Goal: Transaction & Acquisition: Book appointment/travel/reservation

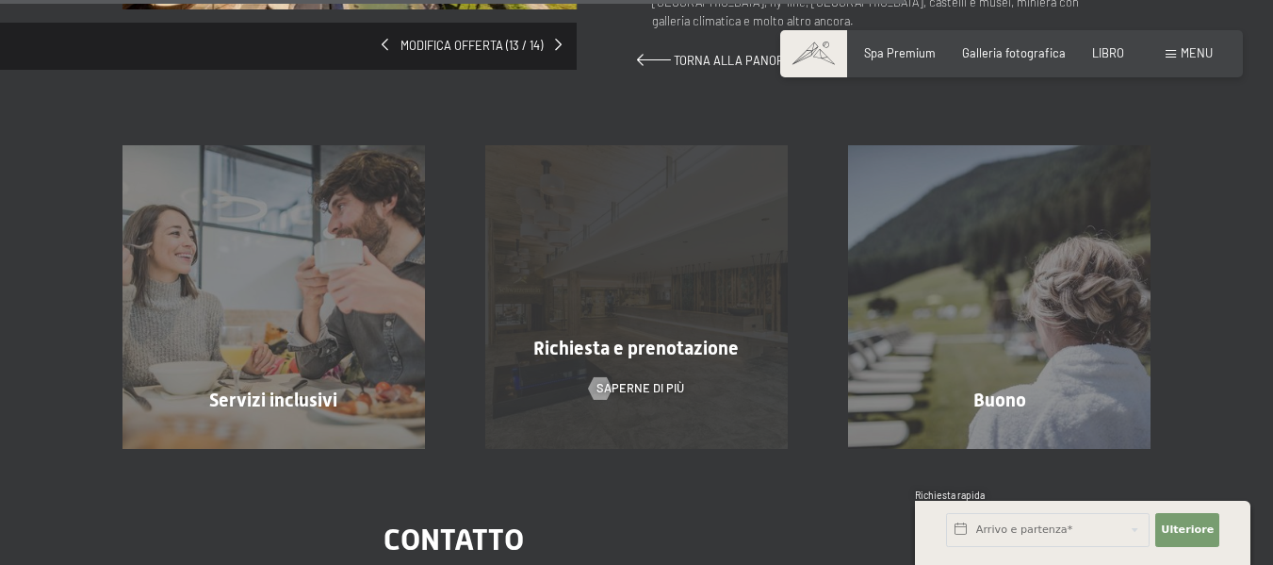
scroll to position [1414, 0]
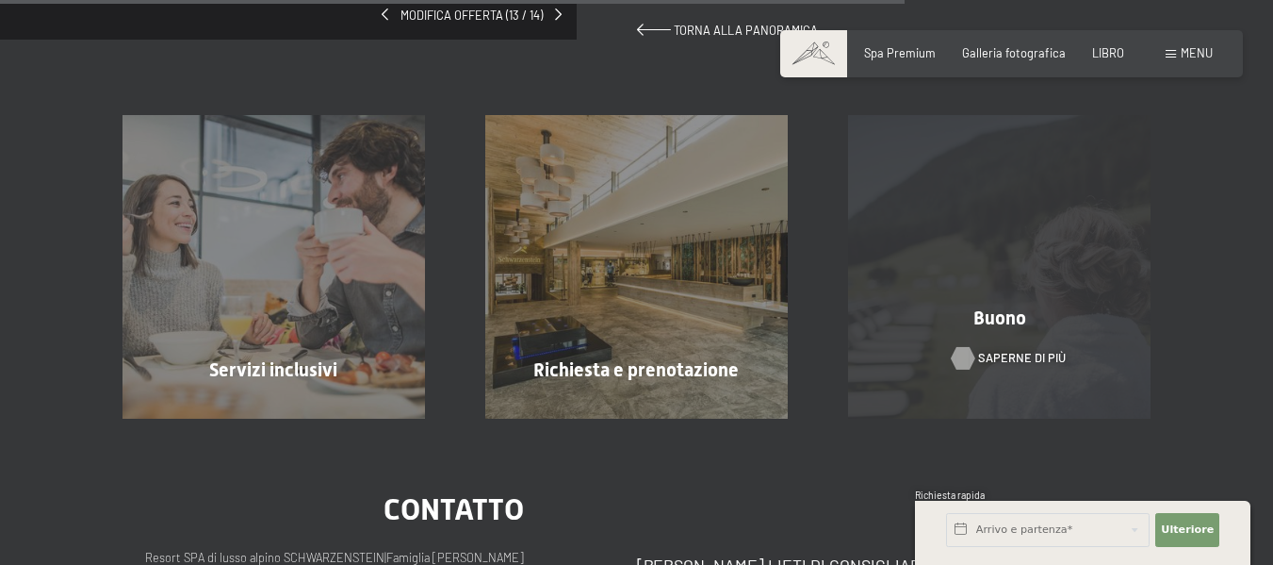
click at [1011, 350] on font "Saperne di più" at bounding box center [1022, 357] width 88 height 15
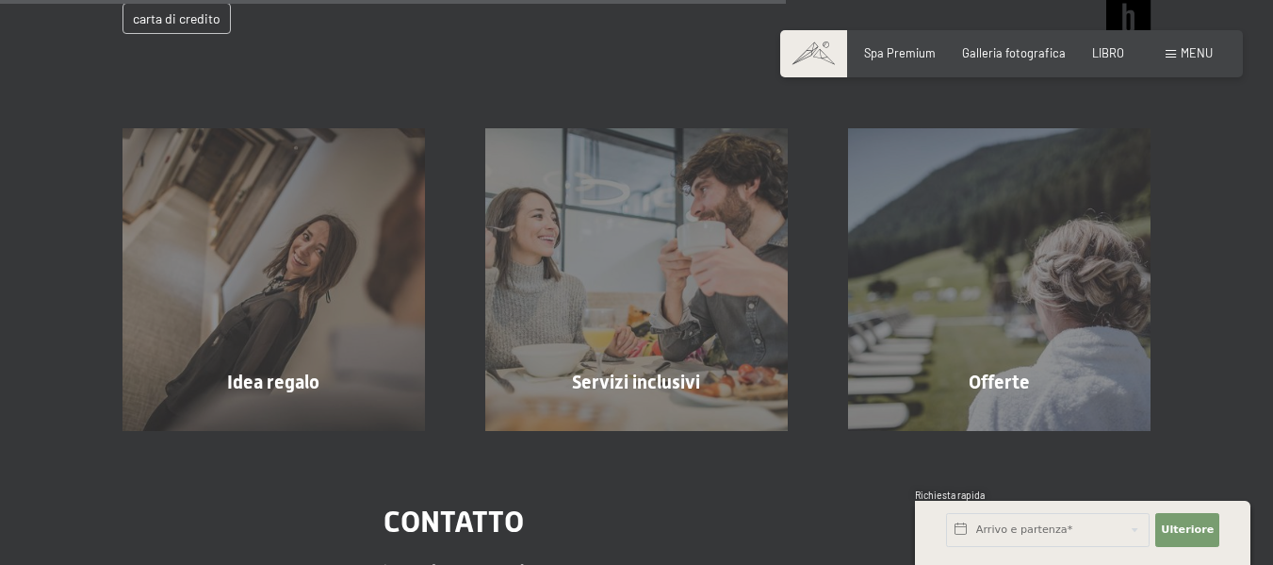
scroll to position [954, 0]
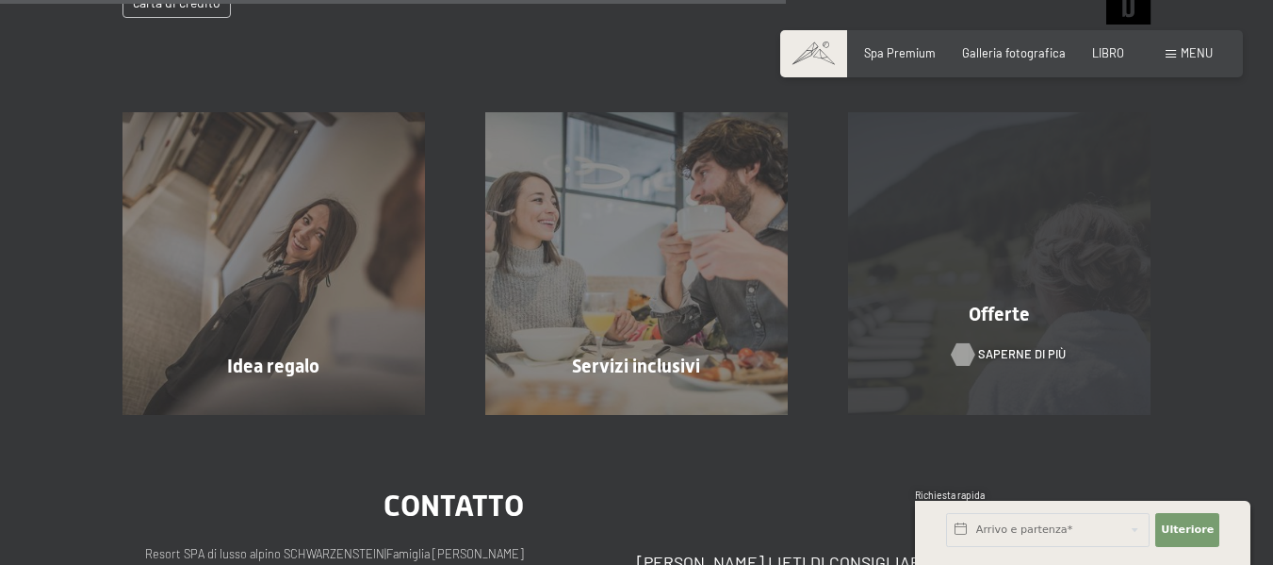
click at [994, 352] on font "Saperne di più" at bounding box center [1022, 353] width 88 height 15
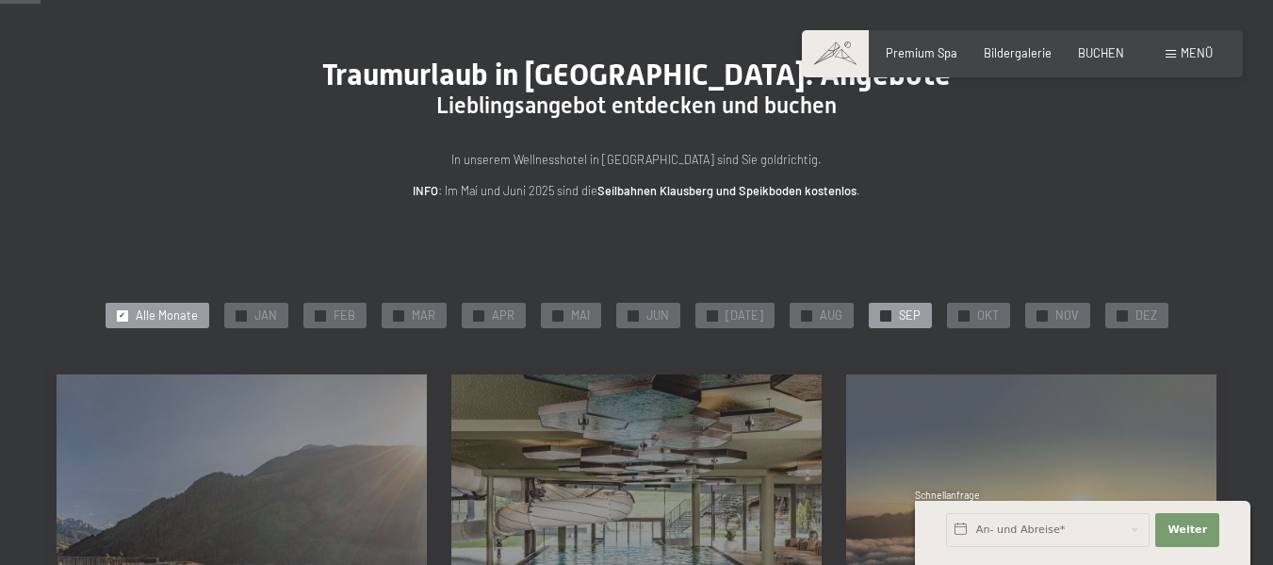
click at [882, 316] on span "✓" at bounding box center [885, 315] width 7 height 10
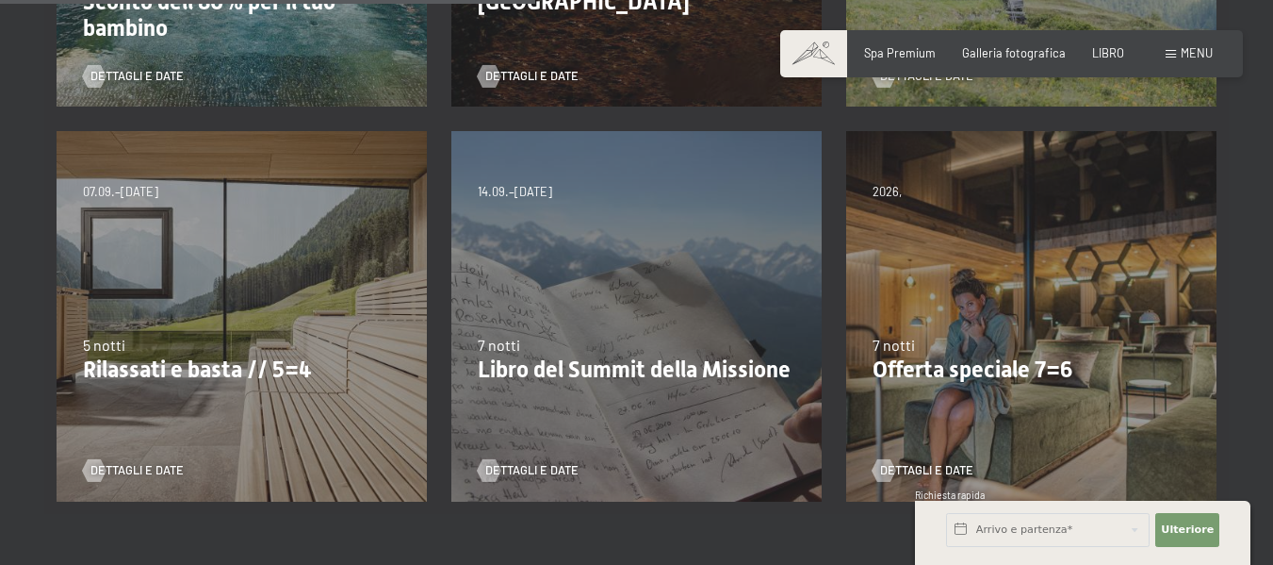
scroll to position [754, 0]
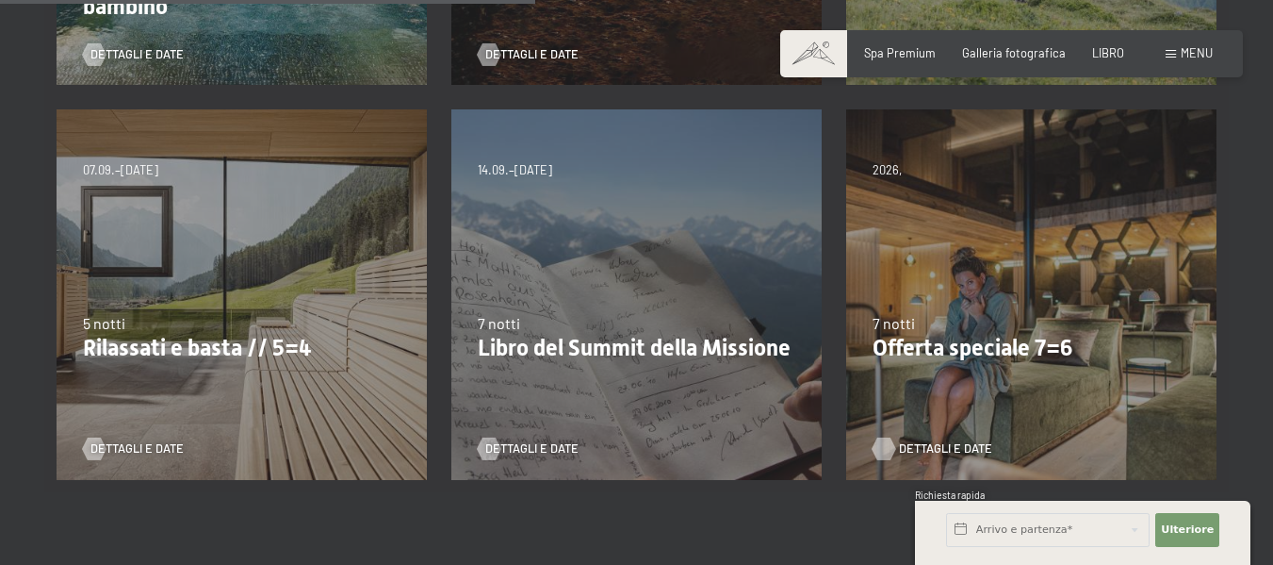
click at [928, 444] on font "Dettagli e date" at bounding box center [945, 447] width 93 height 15
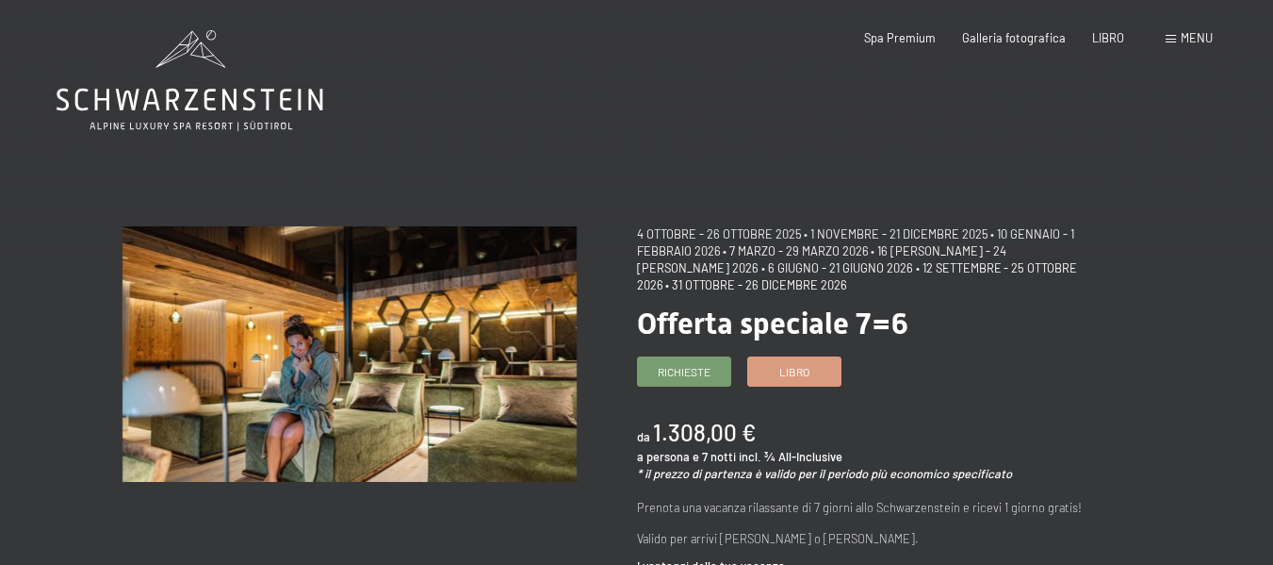
click at [1184, 38] on font "menu" at bounding box center [1197, 37] width 32 height 15
